Goal: Task Accomplishment & Management: Complete application form

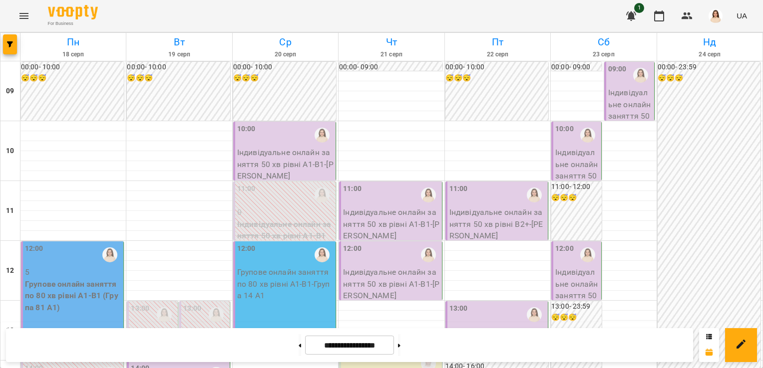
scroll to position [384, 0]
click at [299, 351] on button at bounding box center [300, 345] width 2 height 22
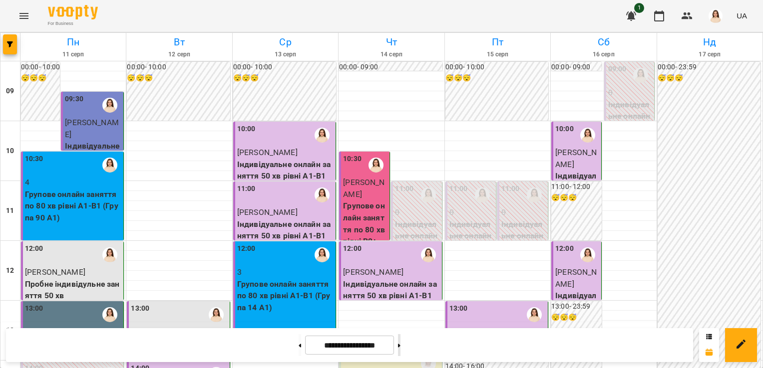
click at [400, 350] on button at bounding box center [399, 345] width 2 height 22
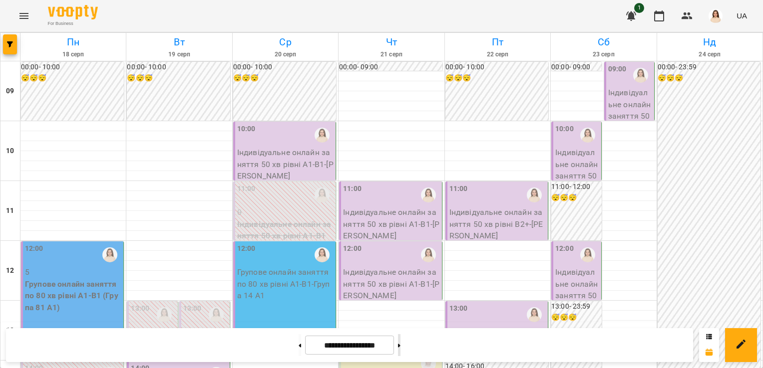
click at [400, 350] on button at bounding box center [399, 345] width 2 height 22
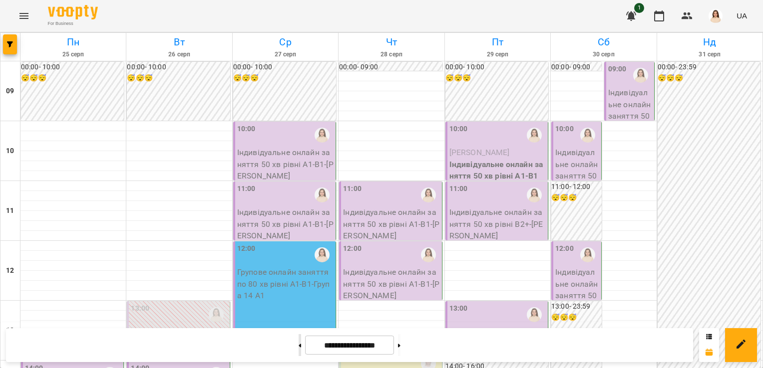
click at [299, 348] on button at bounding box center [300, 345] width 2 height 22
type input "**********"
